Goal: Information Seeking & Learning: Understand process/instructions

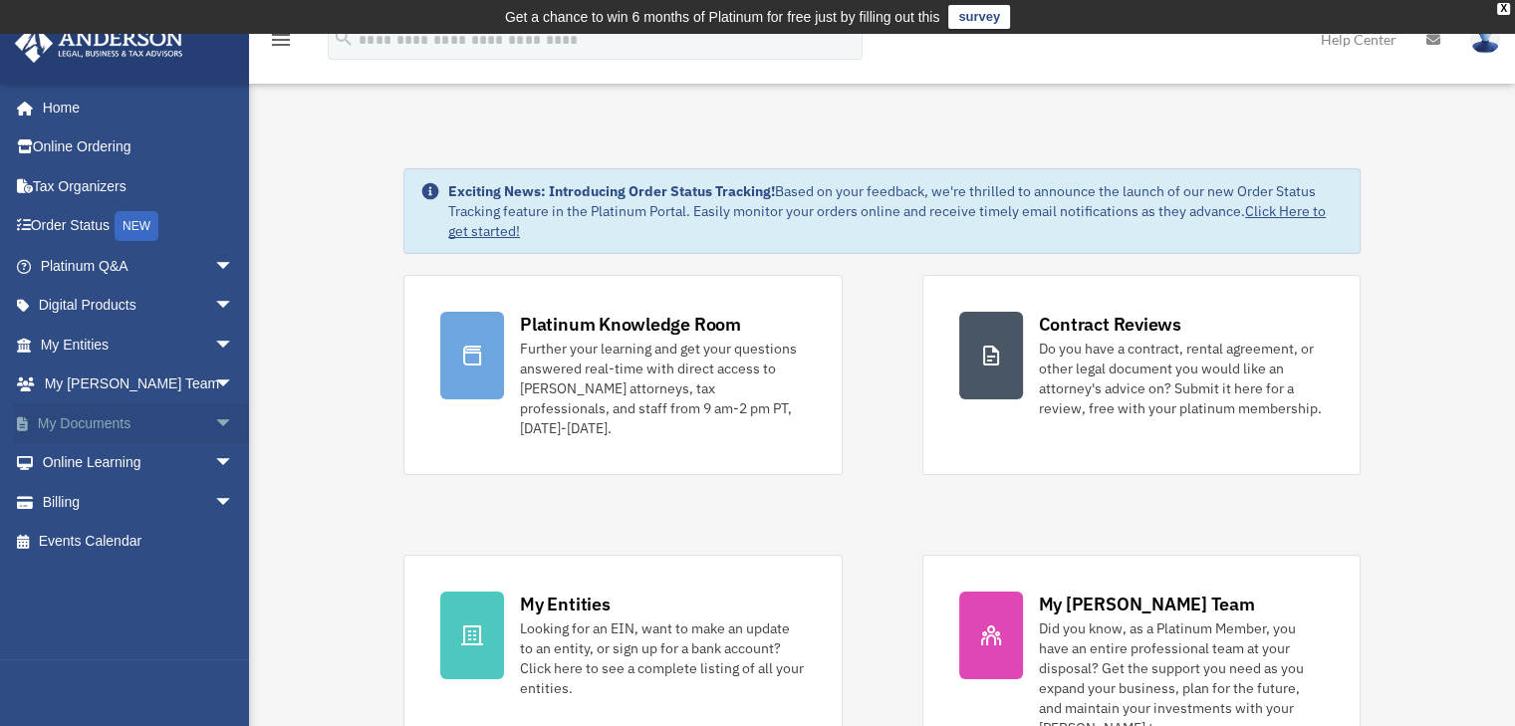
click at [214, 421] on span "arrow_drop_down" at bounding box center [234, 423] width 40 height 41
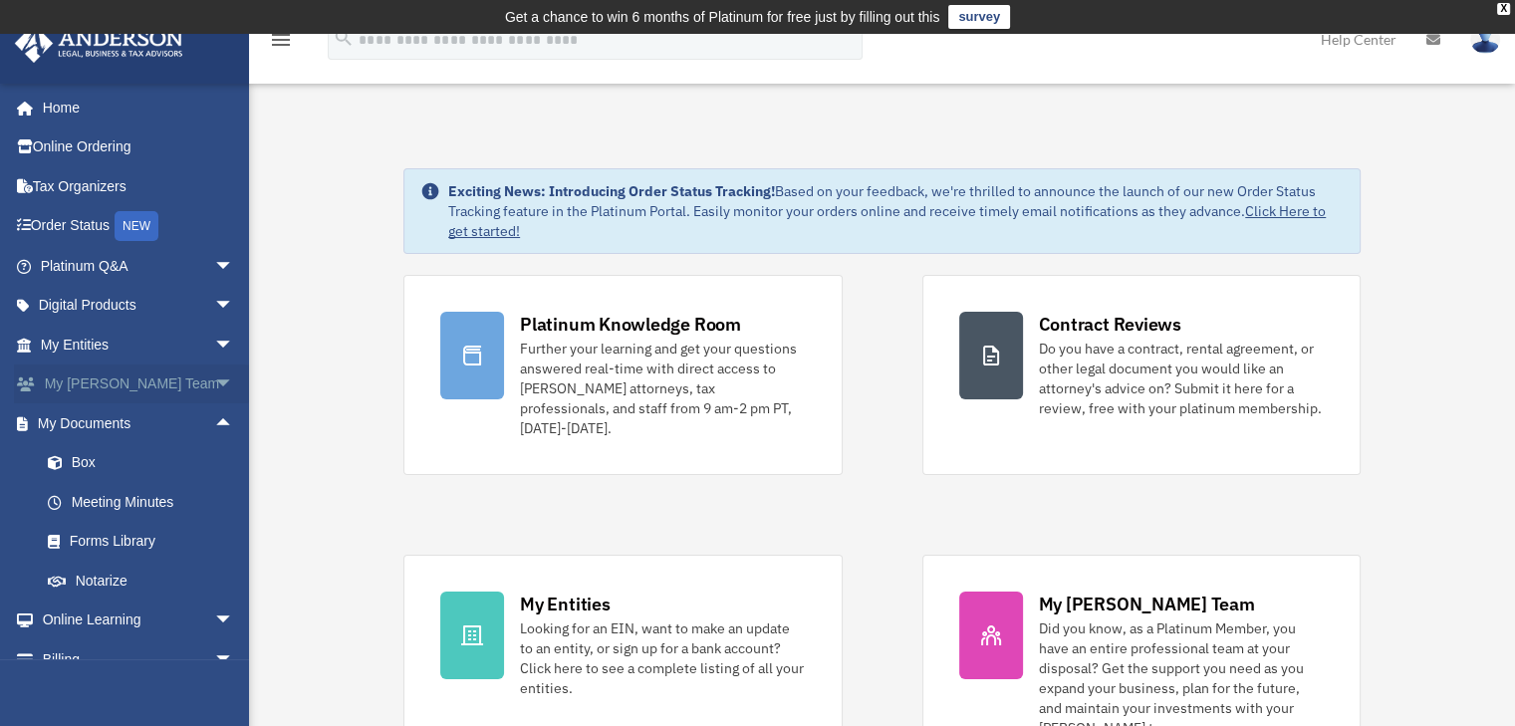
click at [214, 387] on span "arrow_drop_down" at bounding box center [234, 384] width 40 height 41
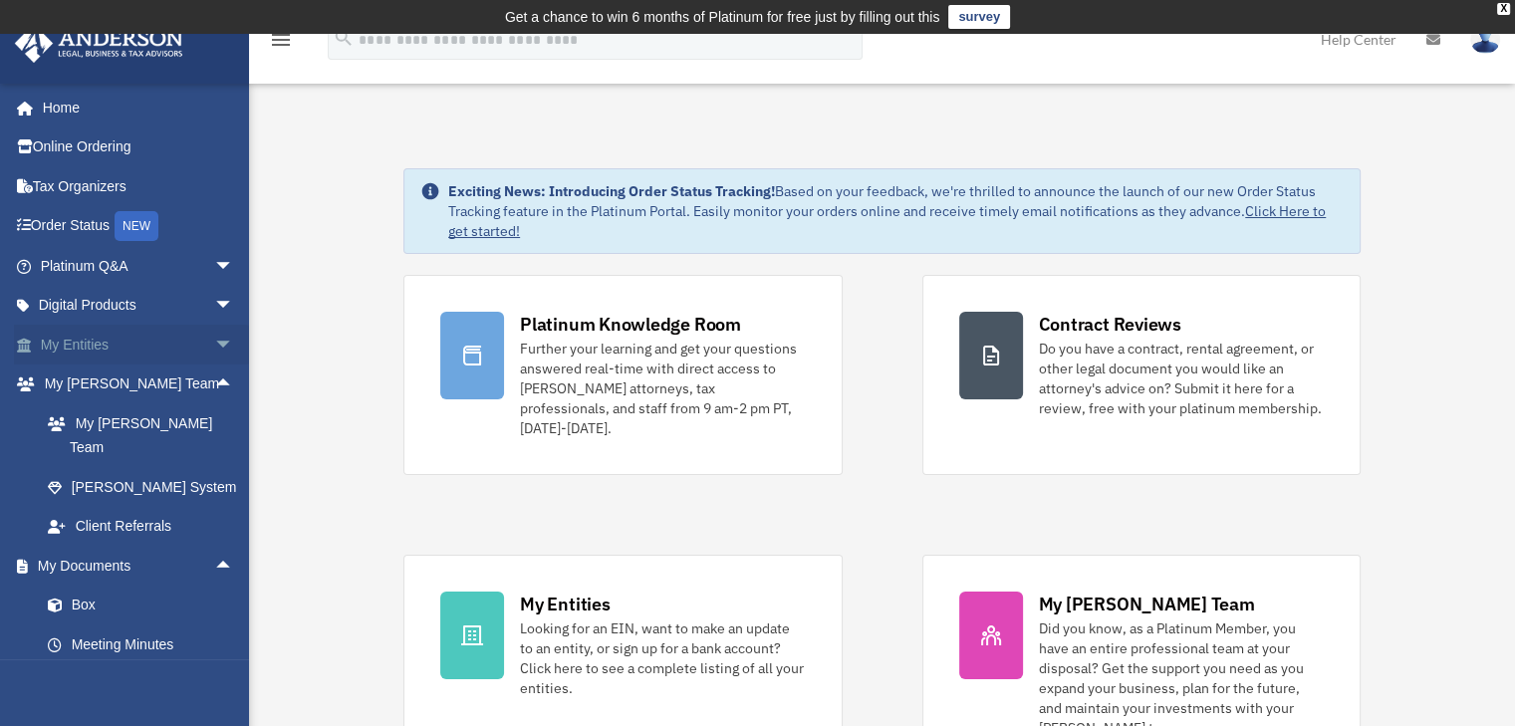
click at [214, 344] on span "arrow_drop_down" at bounding box center [234, 345] width 40 height 41
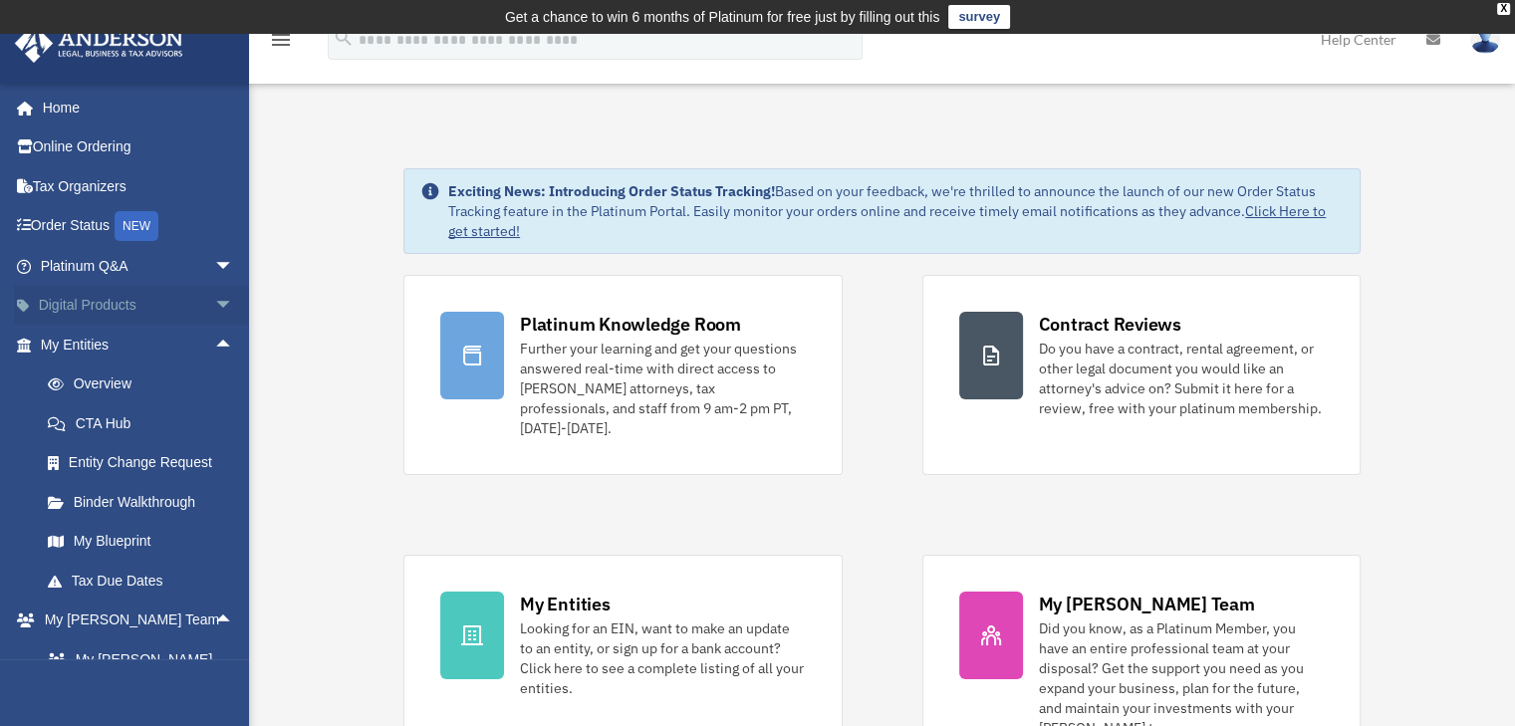
click at [215, 311] on span "arrow_drop_down" at bounding box center [234, 306] width 40 height 41
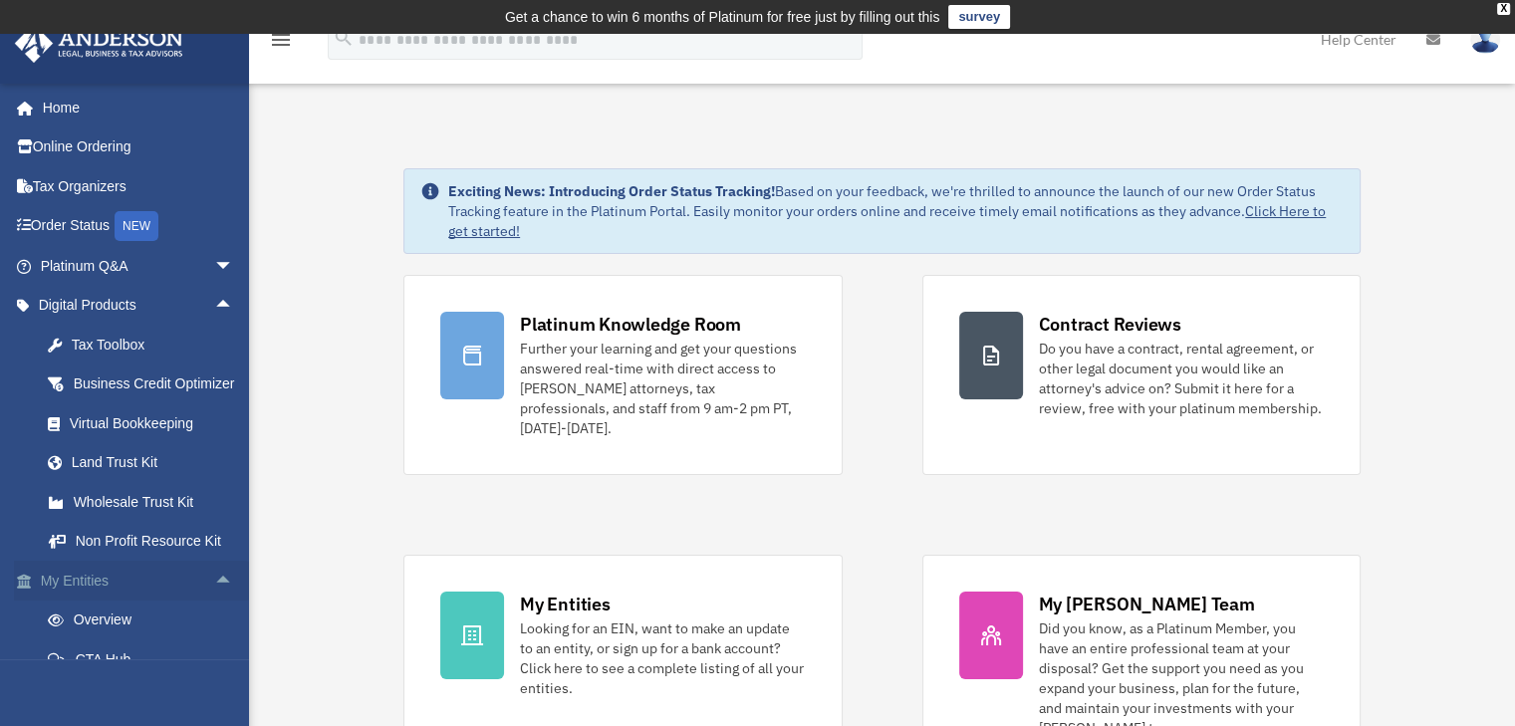
click at [214, 430] on span "arrow_drop_up" at bounding box center [234, 581] width 40 height 41
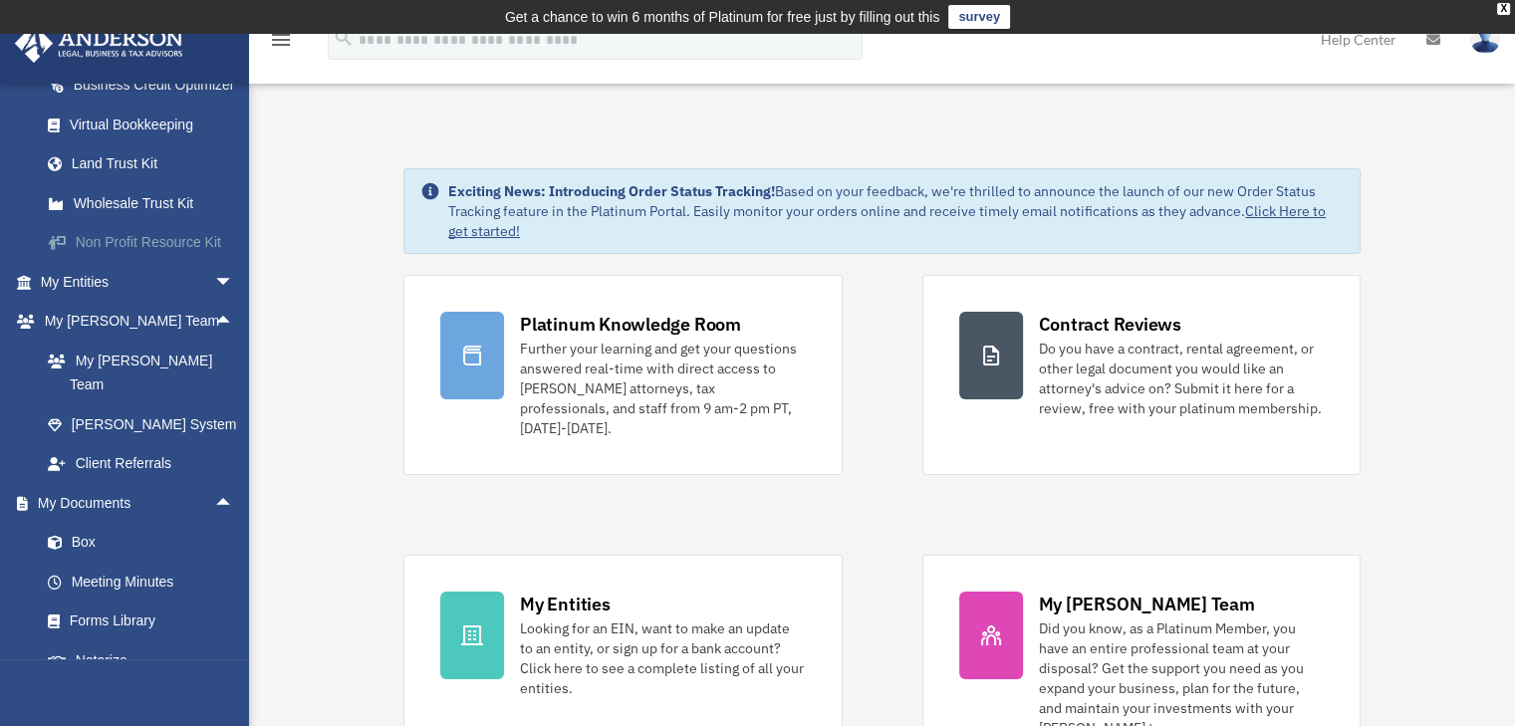
scroll to position [199, 0]
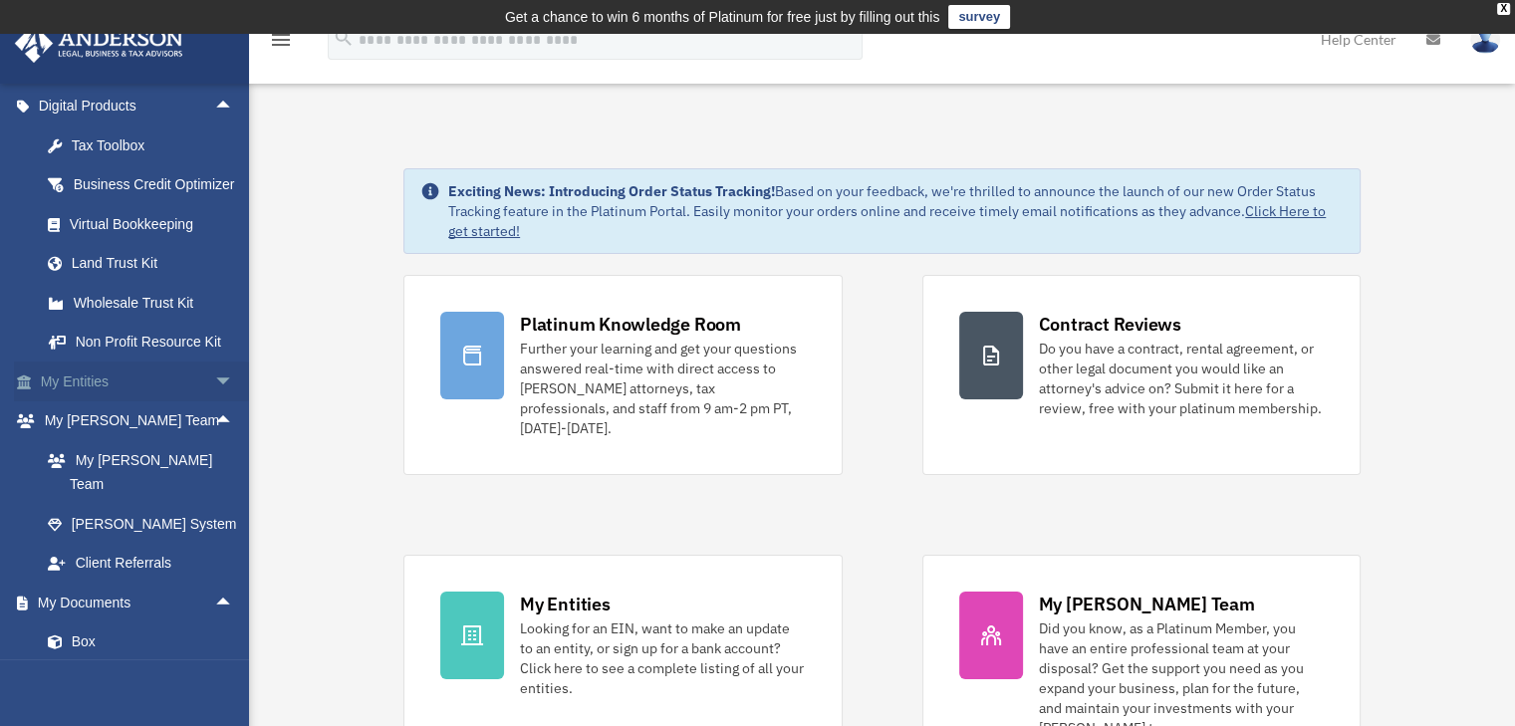
click at [216, 402] on span "arrow_drop_down" at bounding box center [234, 381] width 40 height 41
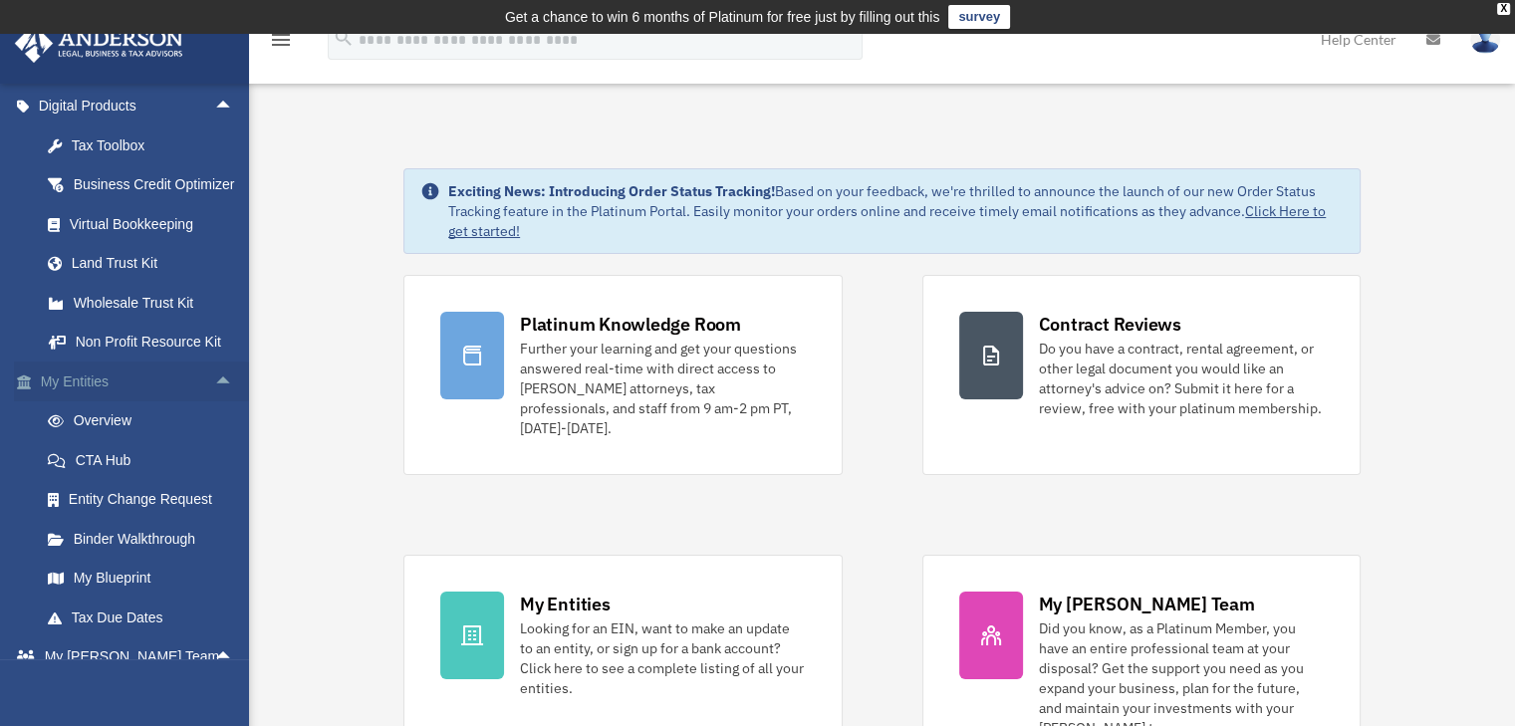
scroll to position [299, 0]
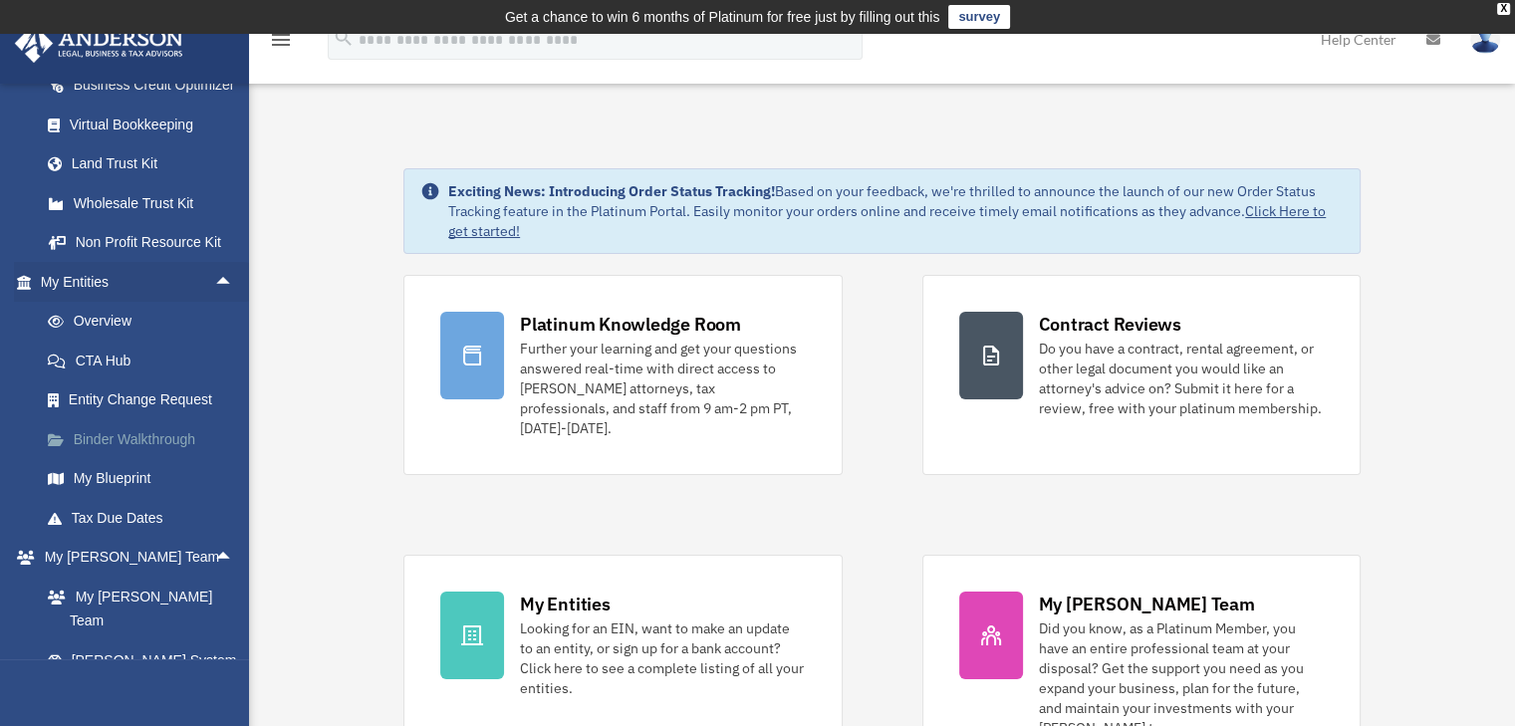
click at [193, 430] on link "Binder Walkthrough" at bounding box center [146, 439] width 236 height 40
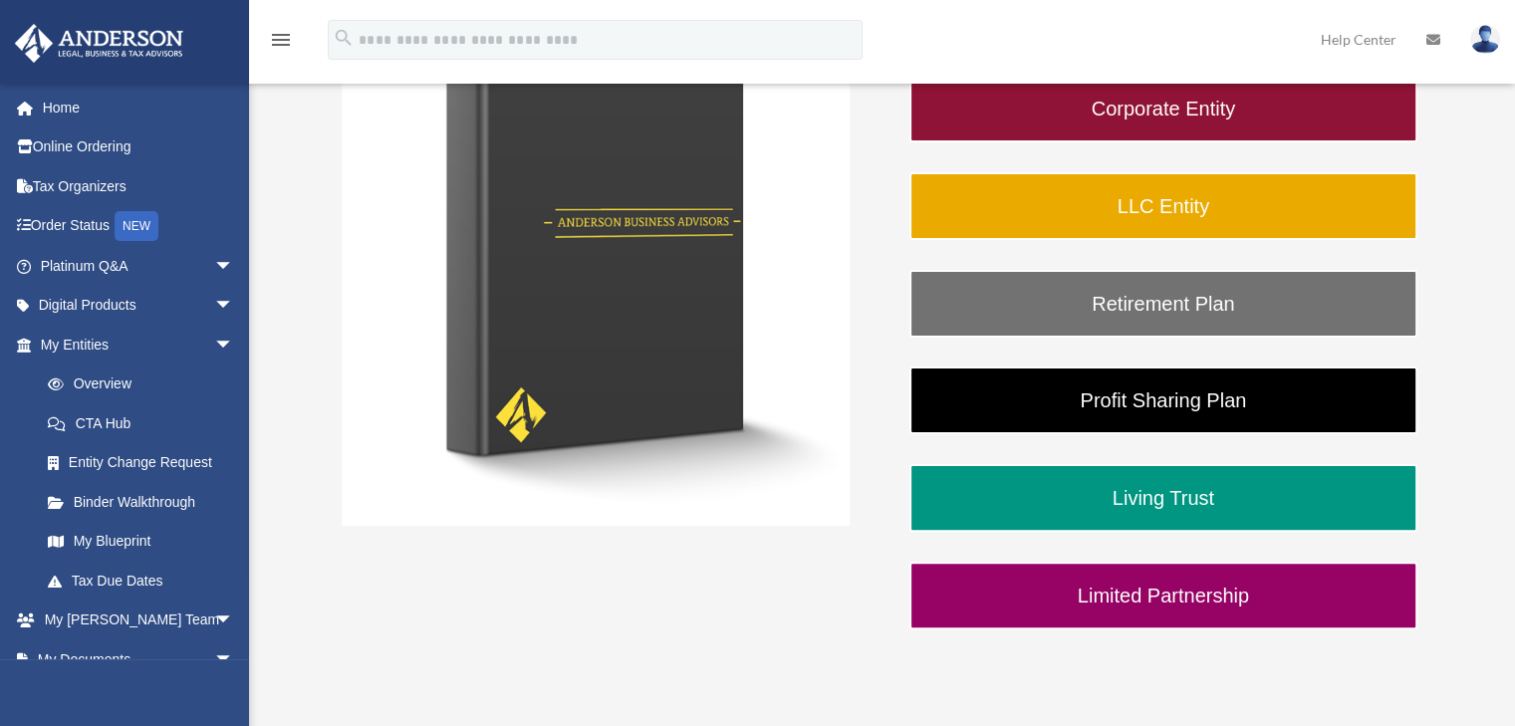
scroll to position [498, 0]
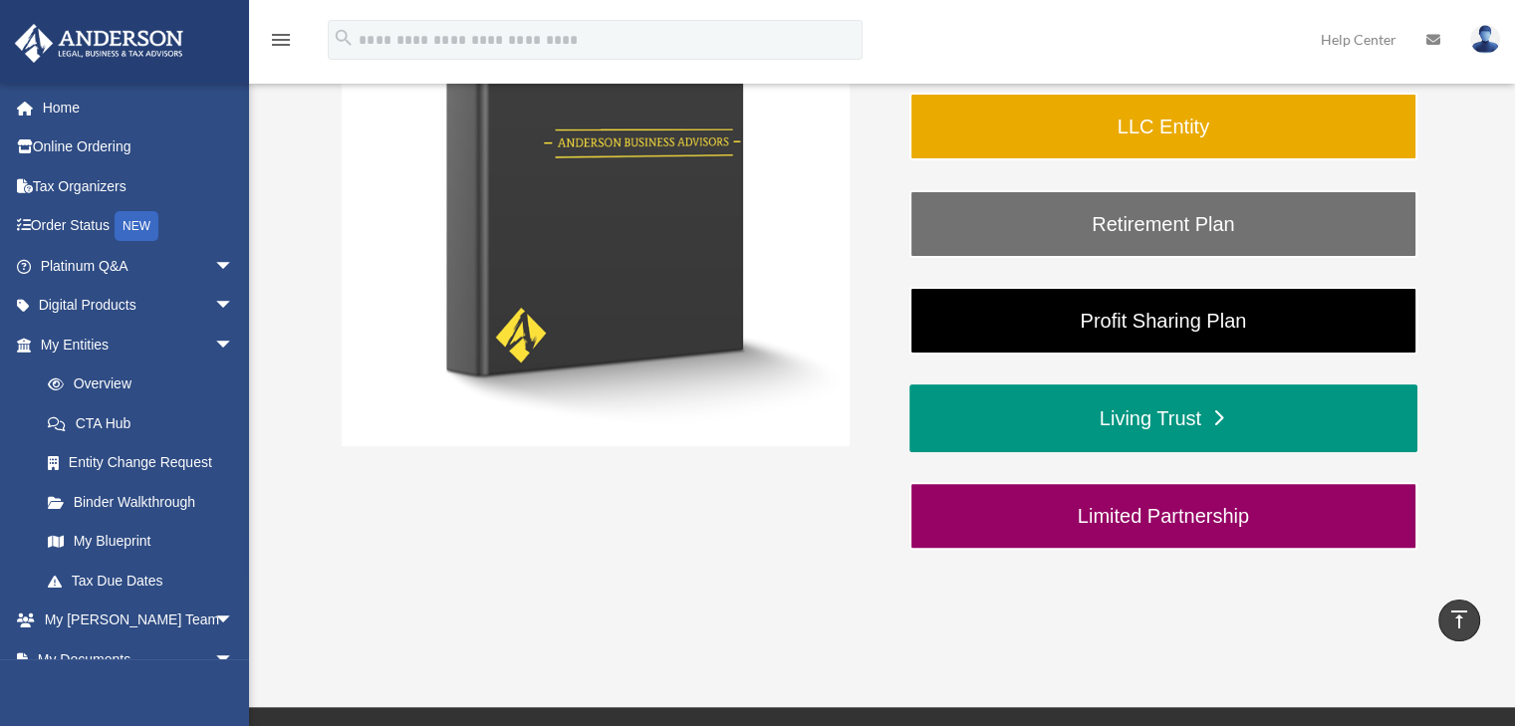
click at [1144, 421] on link "Living Trust" at bounding box center [1163, 418] width 508 height 68
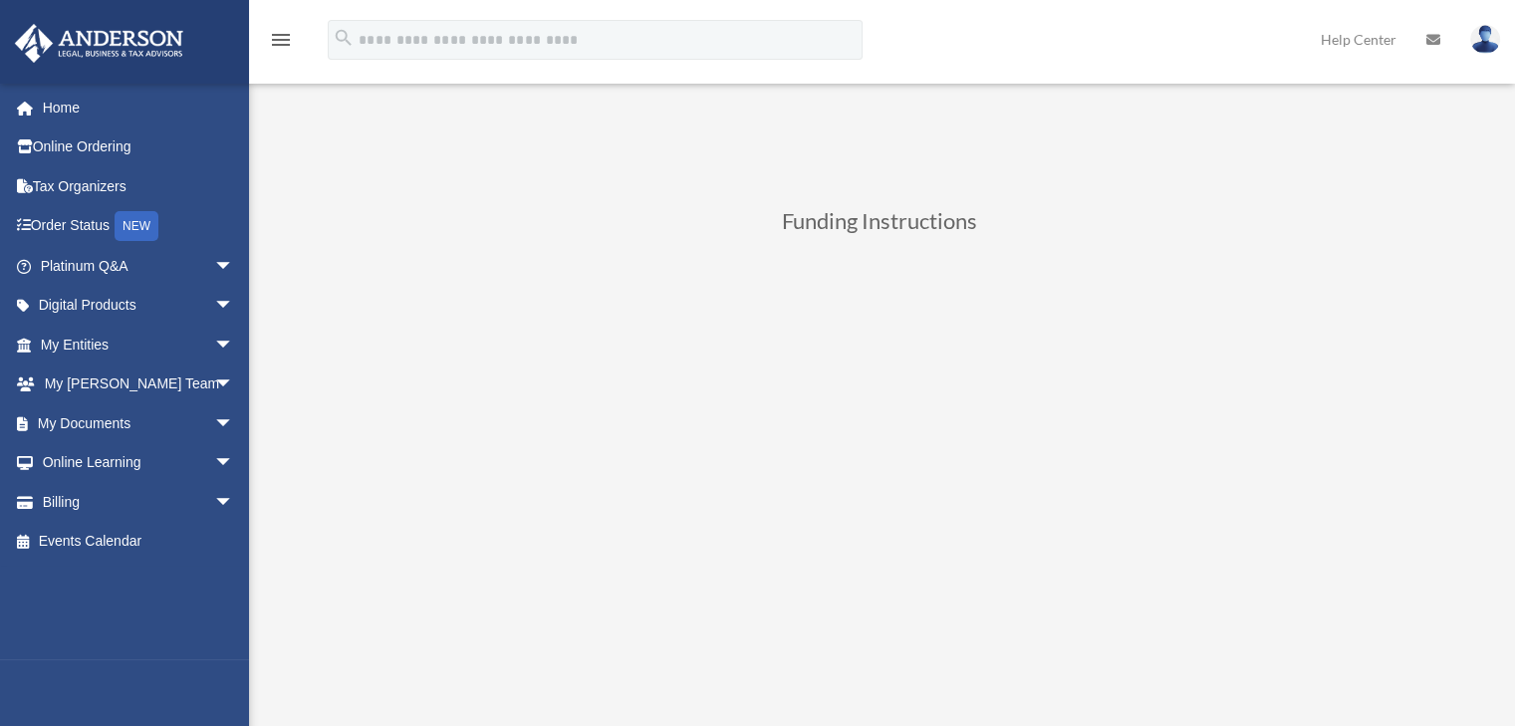
scroll to position [797, 0]
